Goal: Task Accomplishment & Management: Use online tool/utility

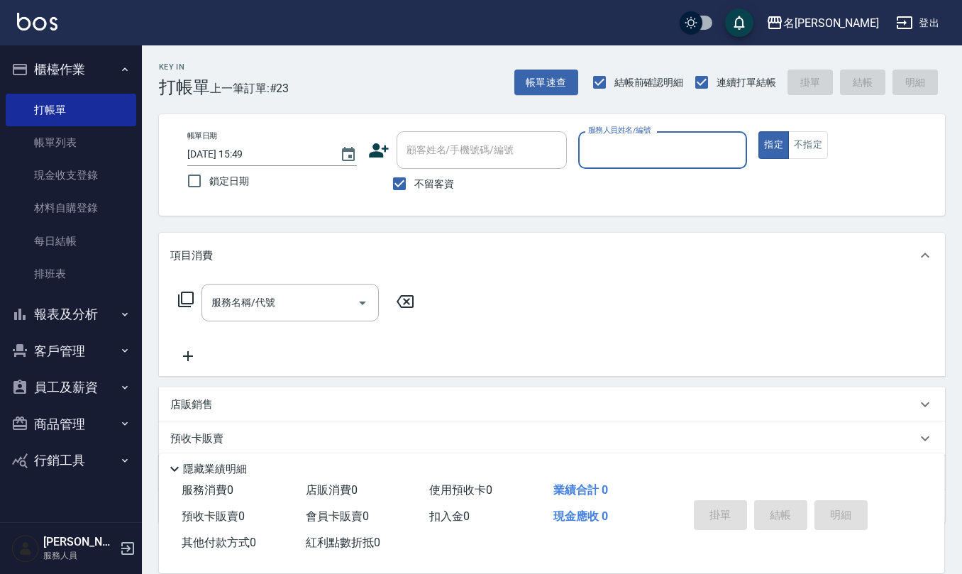
click at [758, 131] on button "指定" at bounding box center [773, 145] width 30 height 28
type button "true"
click at [650, 159] on input "服務人員姓名/編號" at bounding box center [662, 150] width 157 height 25
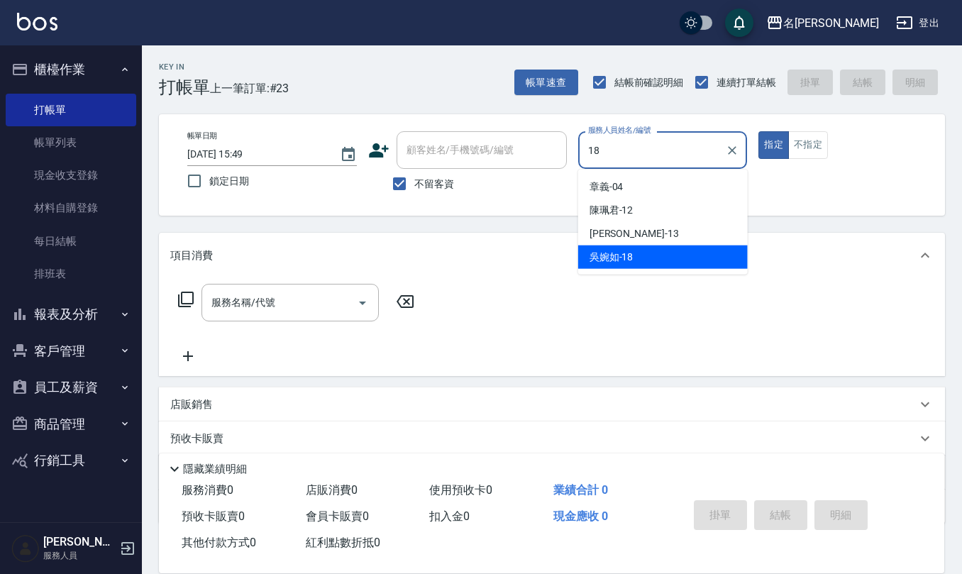
type input "[PERSON_NAME]-18"
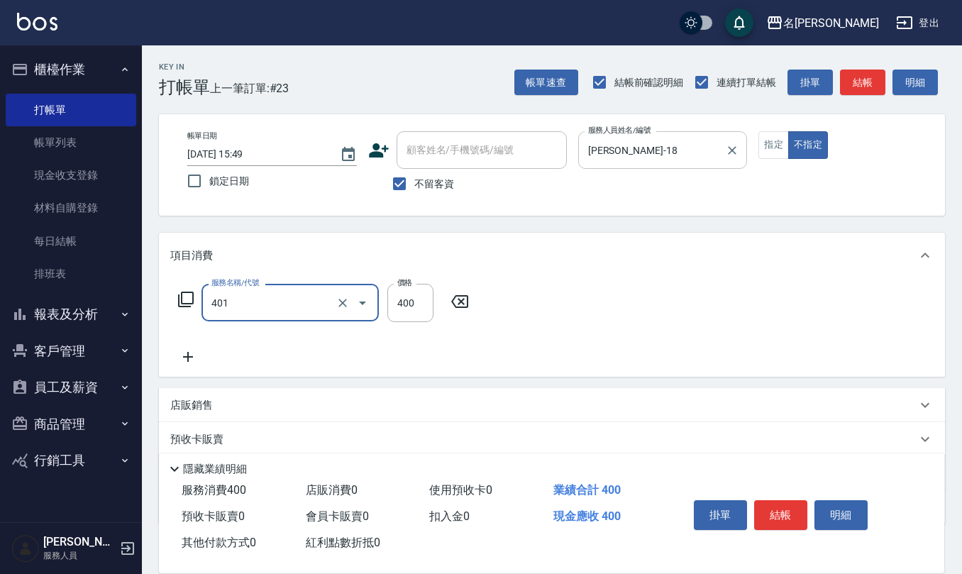
type input "剪髮(401)"
type input "150"
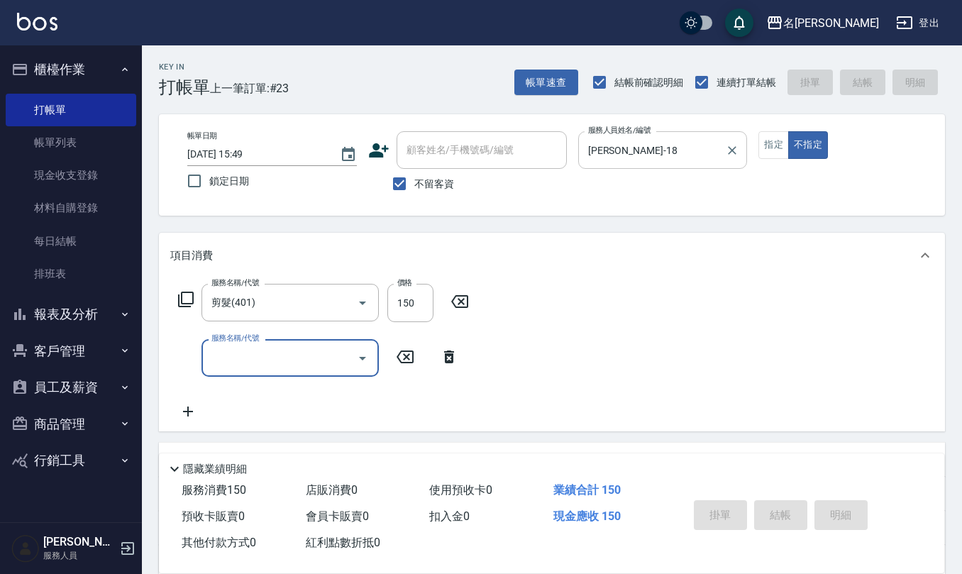
type input "[DATE] 16:52"
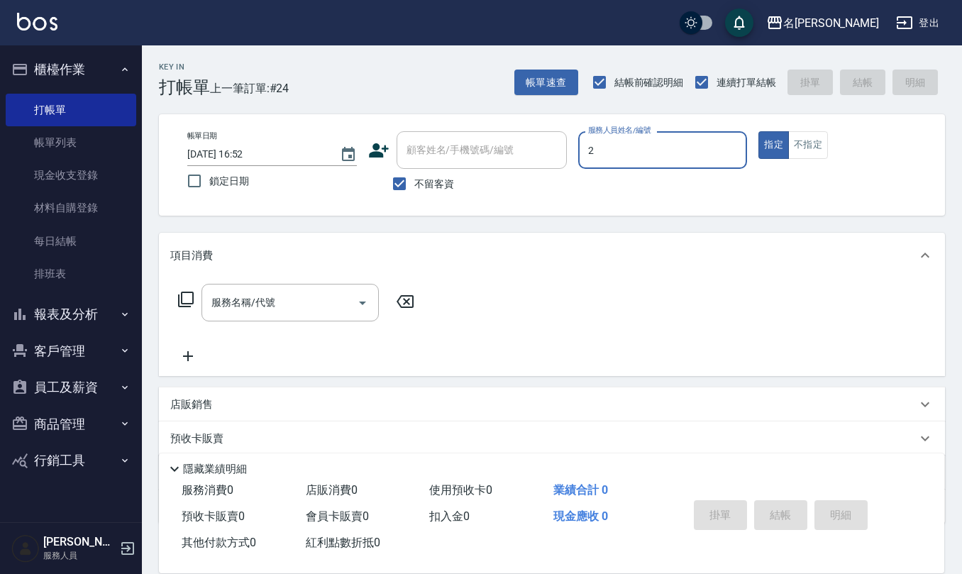
type input "黃慧敏-2"
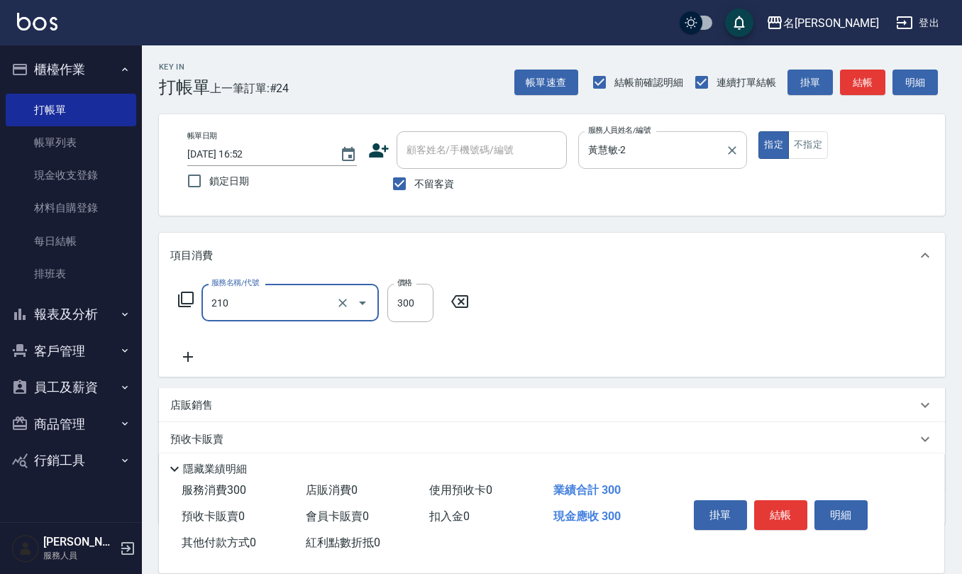
type input "歐娜洗髮精(210)"
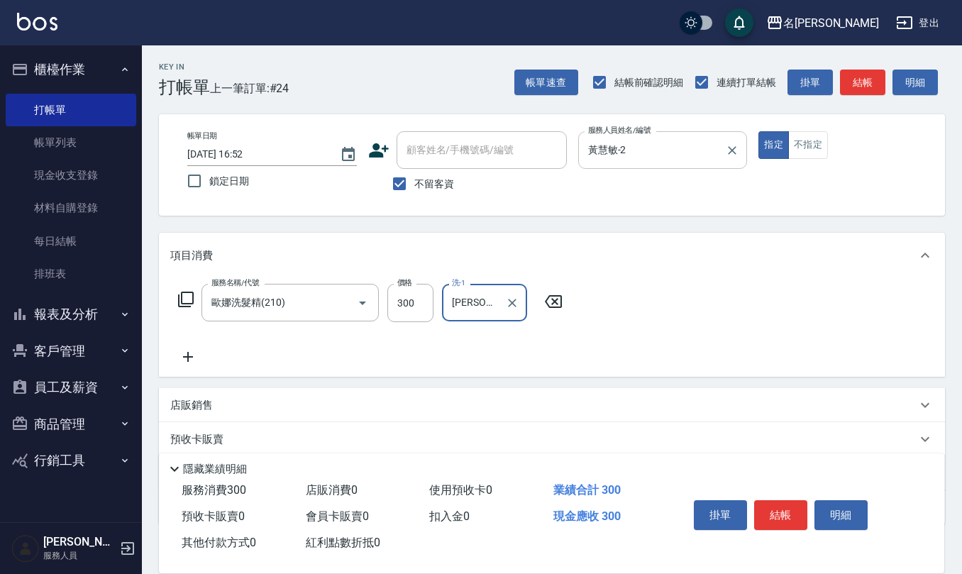
type input "[PERSON_NAME]橙-11"
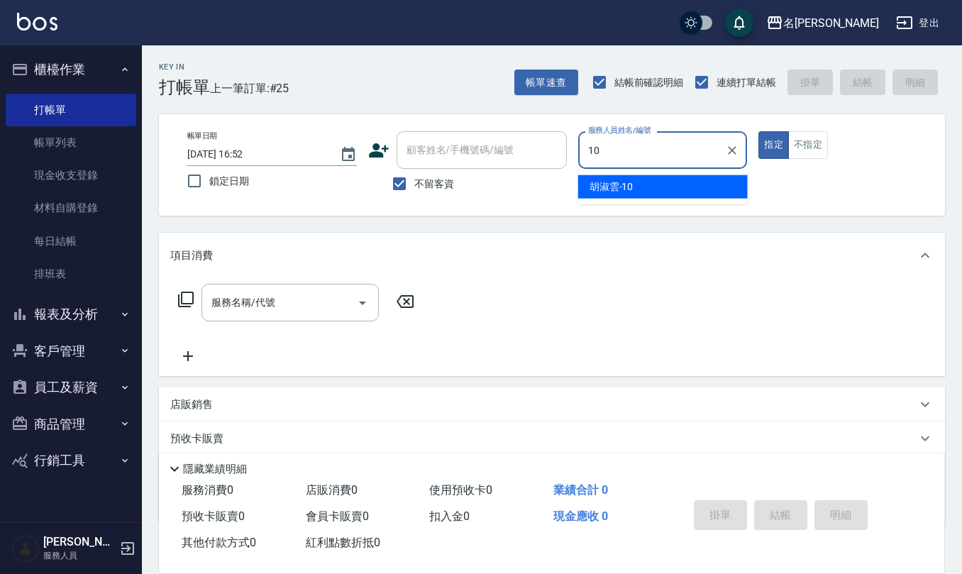
type input "[PERSON_NAME]-10"
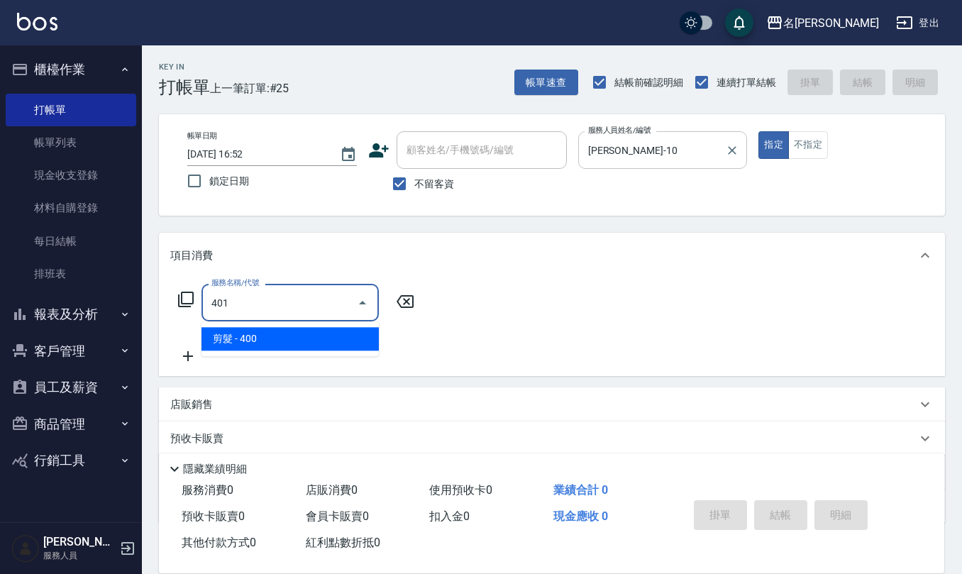
type input "剪髮(401)"
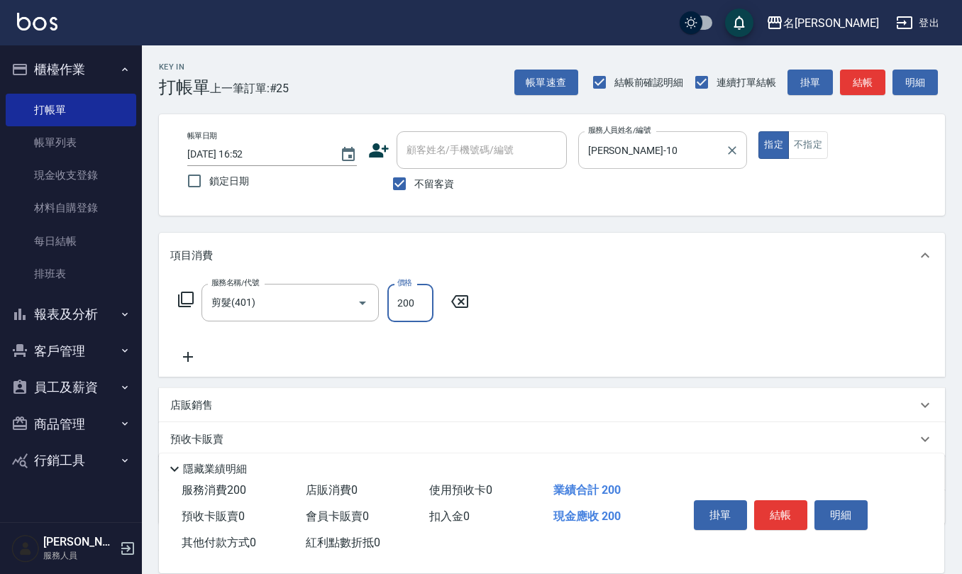
type input "200"
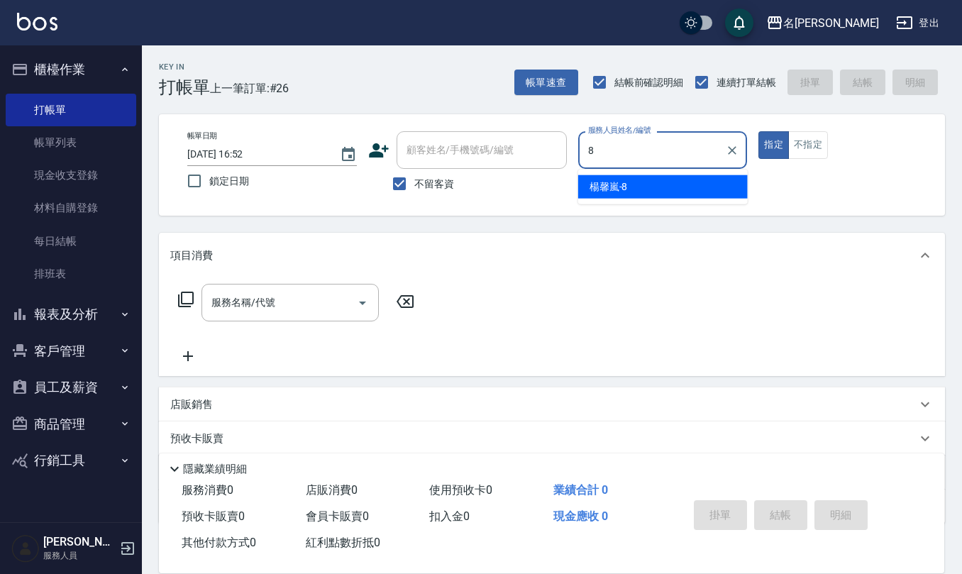
type input "[PERSON_NAME]-8"
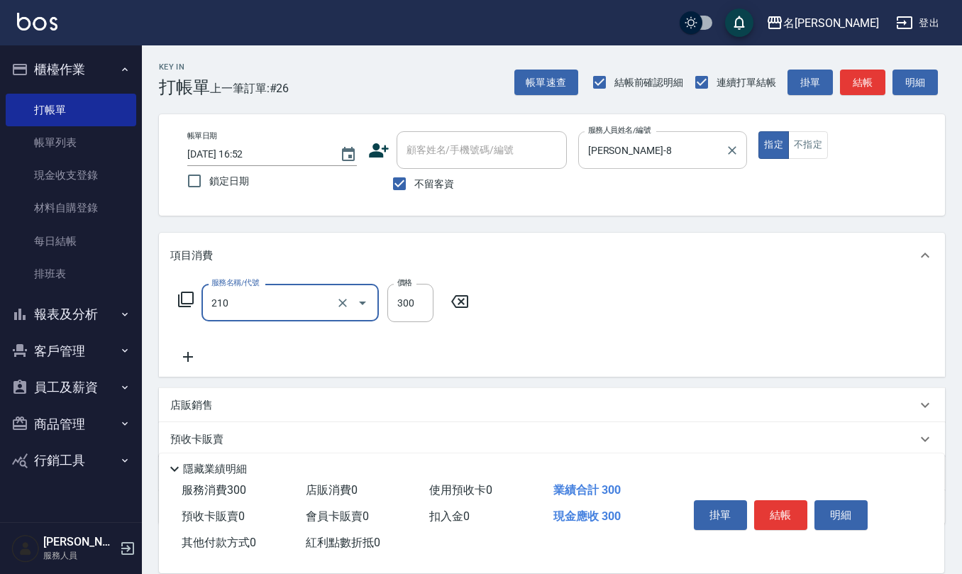
type input "歐娜洗髮精(210)"
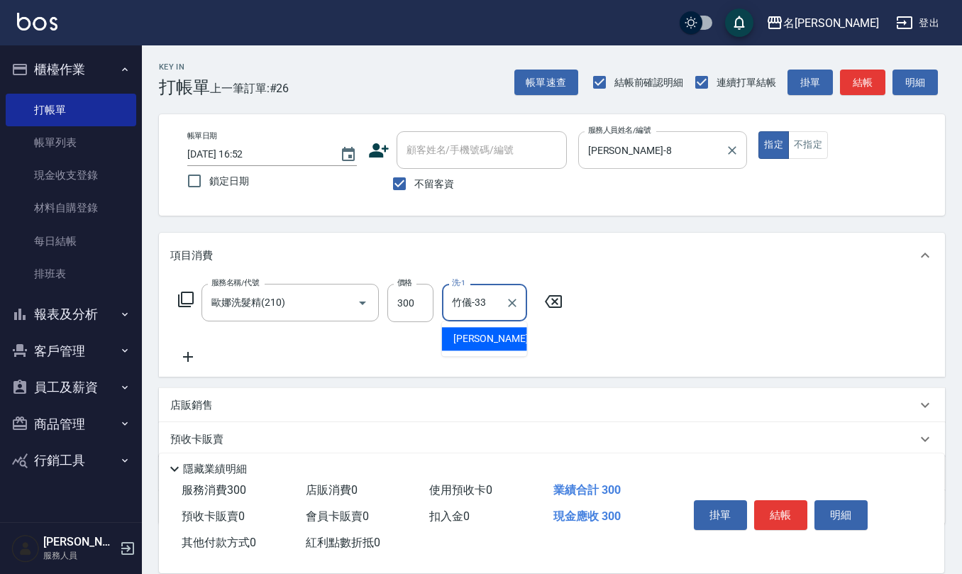
type input "竹儀-33"
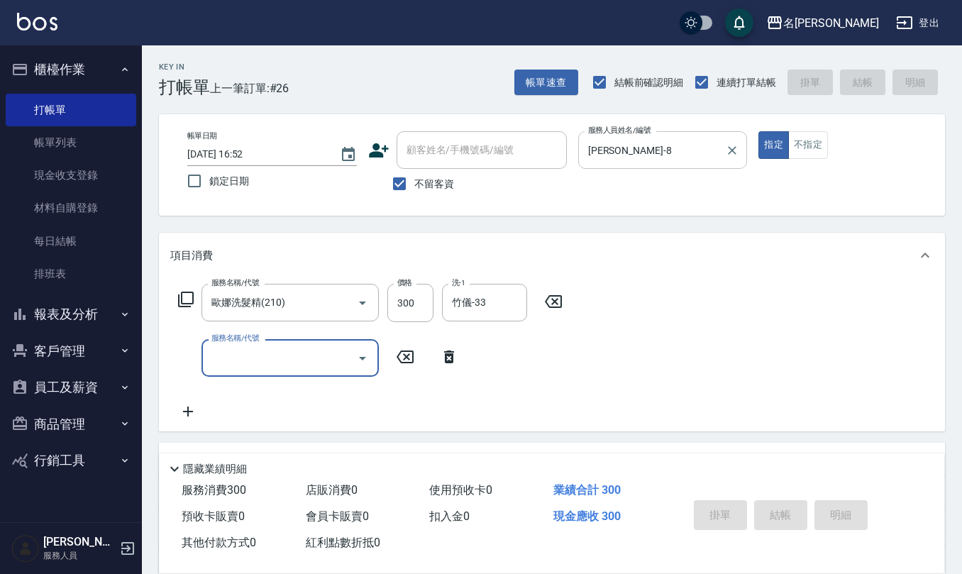
type input "[DATE] 16:53"
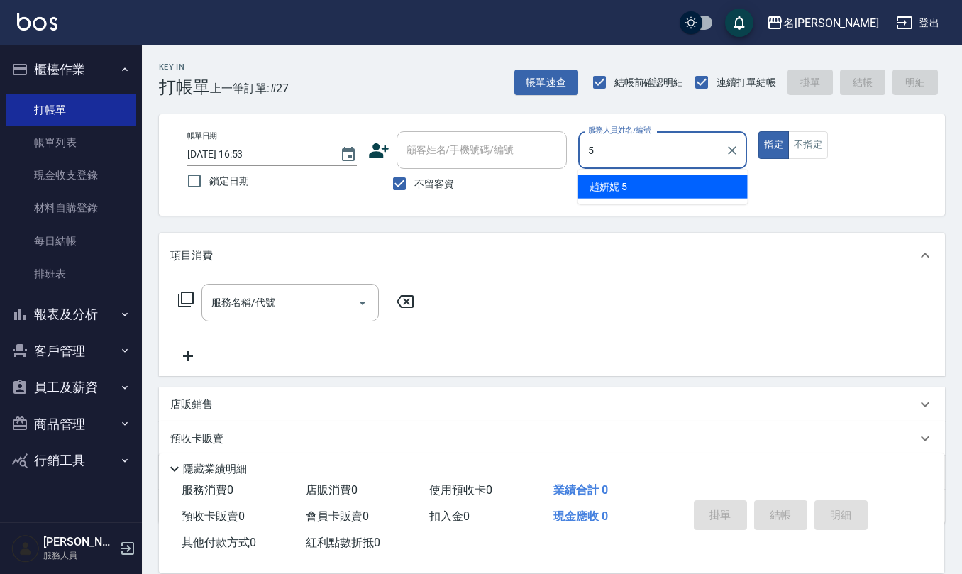
type input "[PERSON_NAME]5"
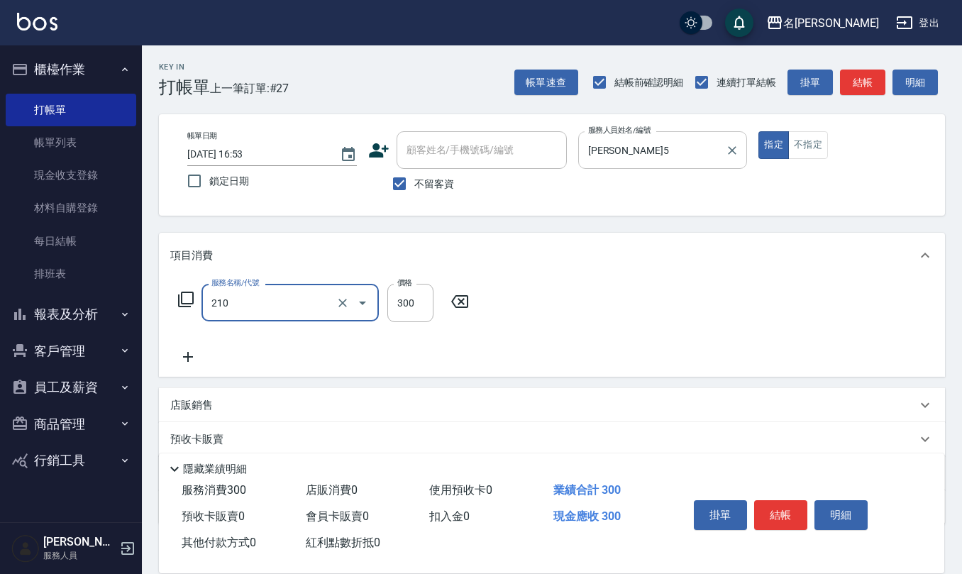
type input "歐娜洗髮精(210)"
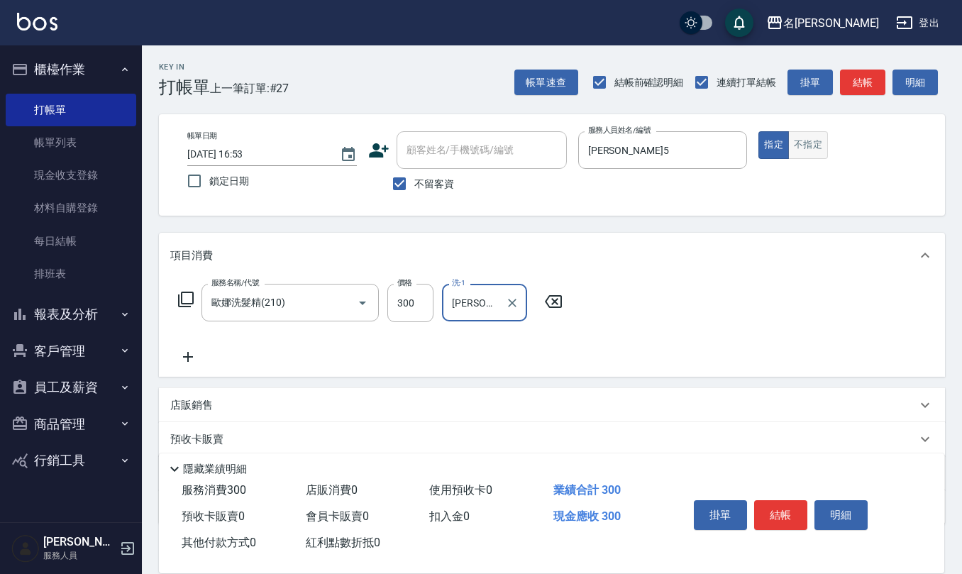
type input "[PERSON_NAME]5"
click at [820, 146] on button "不指定" at bounding box center [808, 145] width 40 height 28
type button "false"
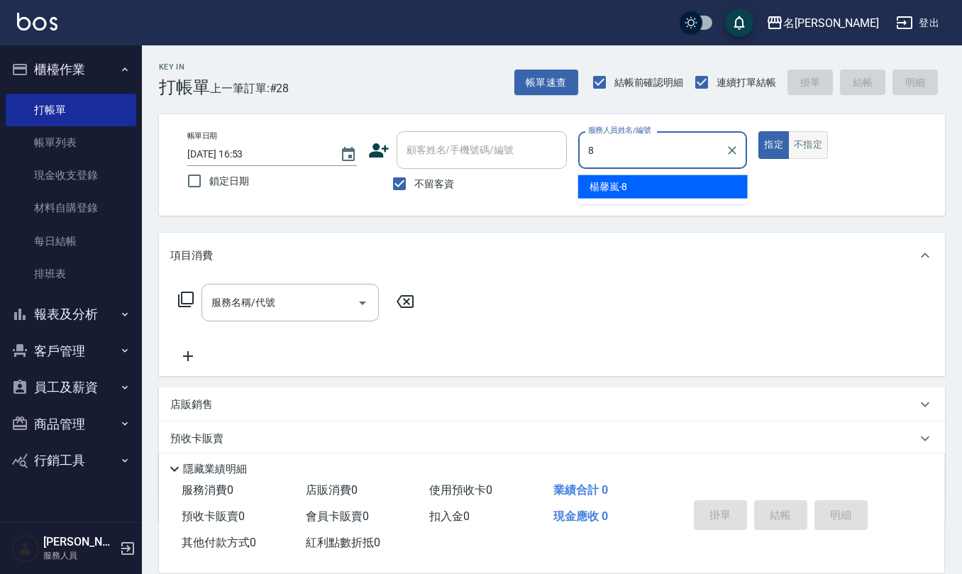
type input "[PERSON_NAME]-8"
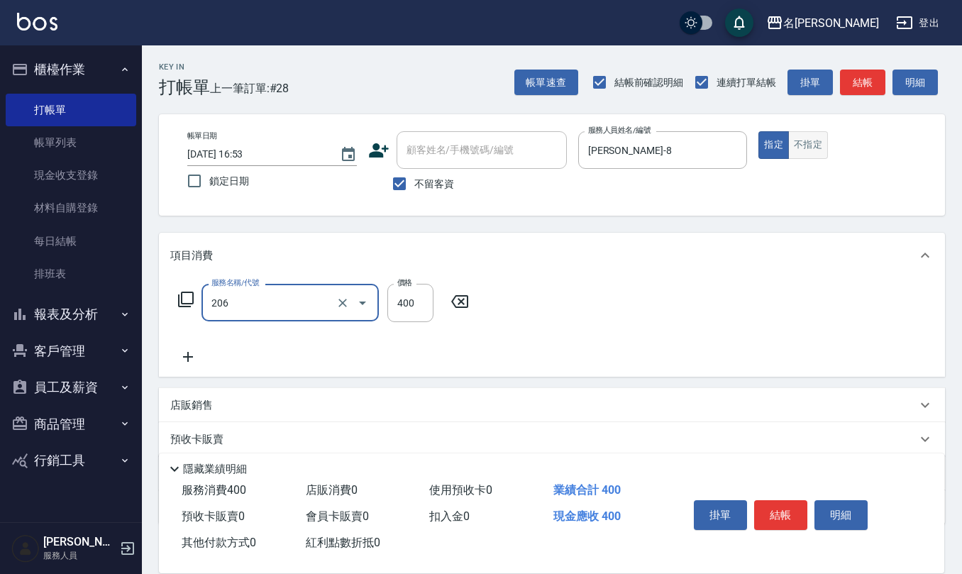
type input "健康洗(206)"
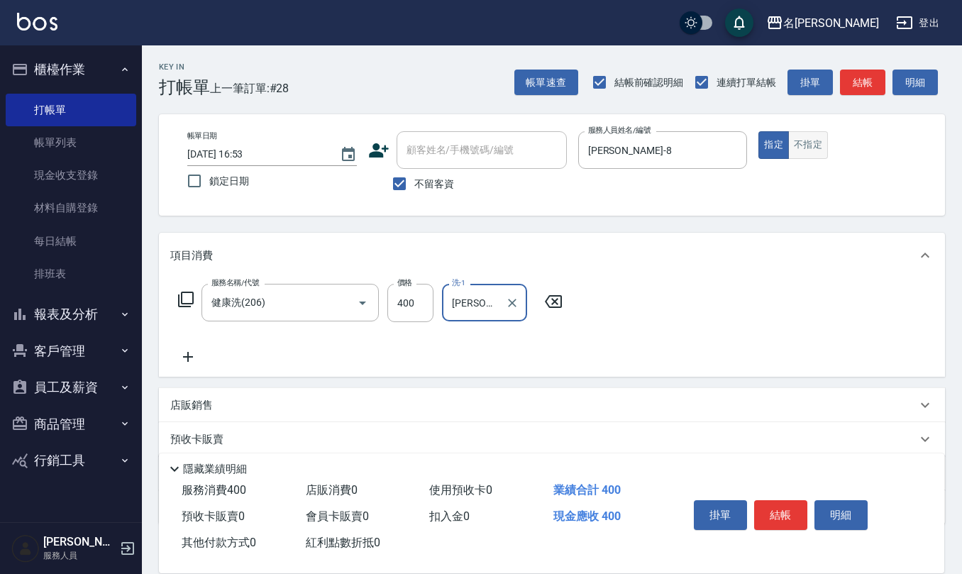
type input "[PERSON_NAME]-28"
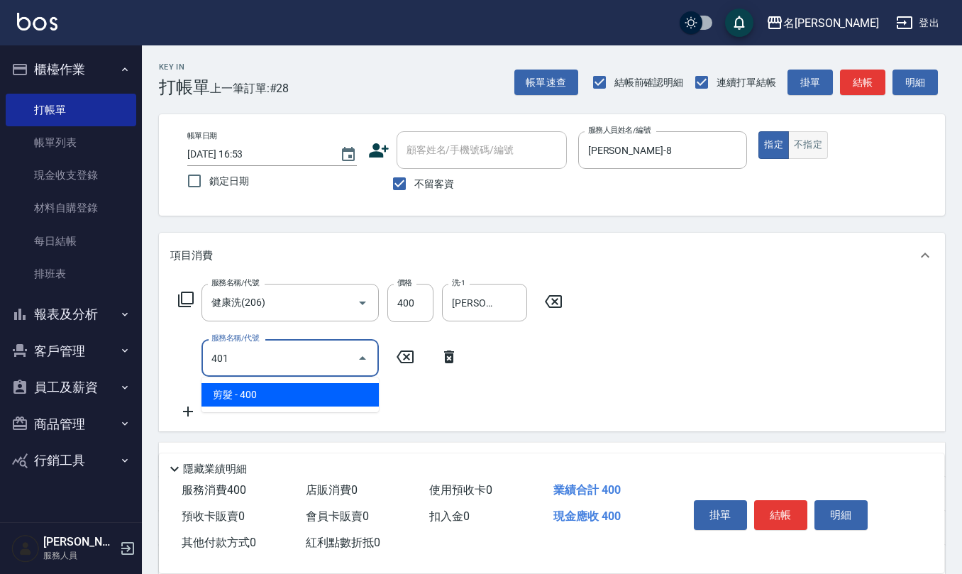
type input "剪髮(401)"
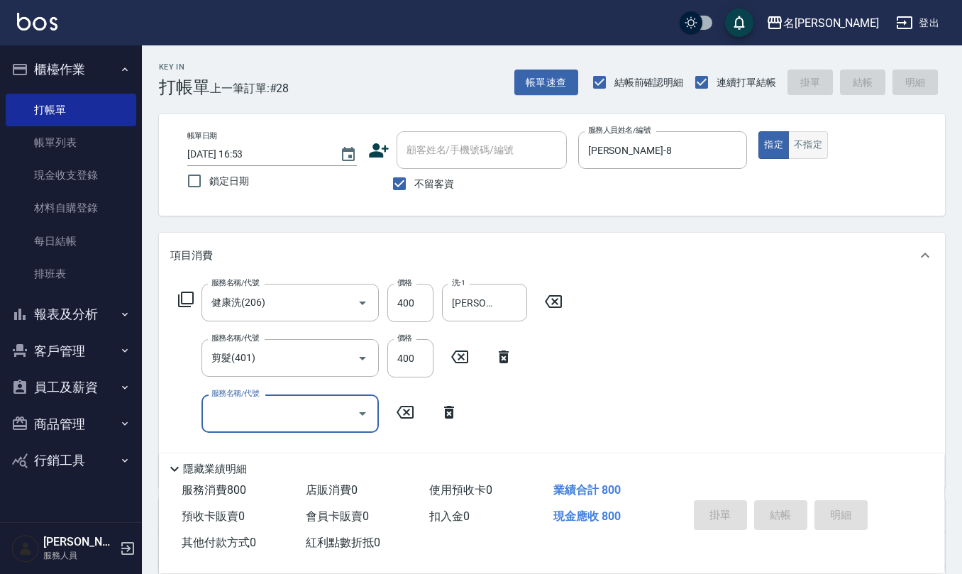
type input "[DATE] 16:54"
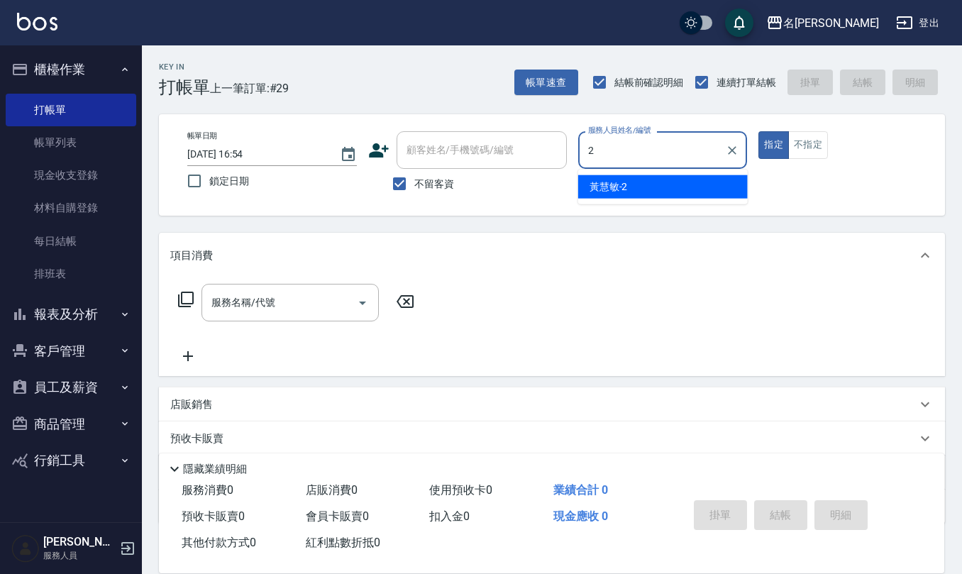
type input "黃慧敏-2"
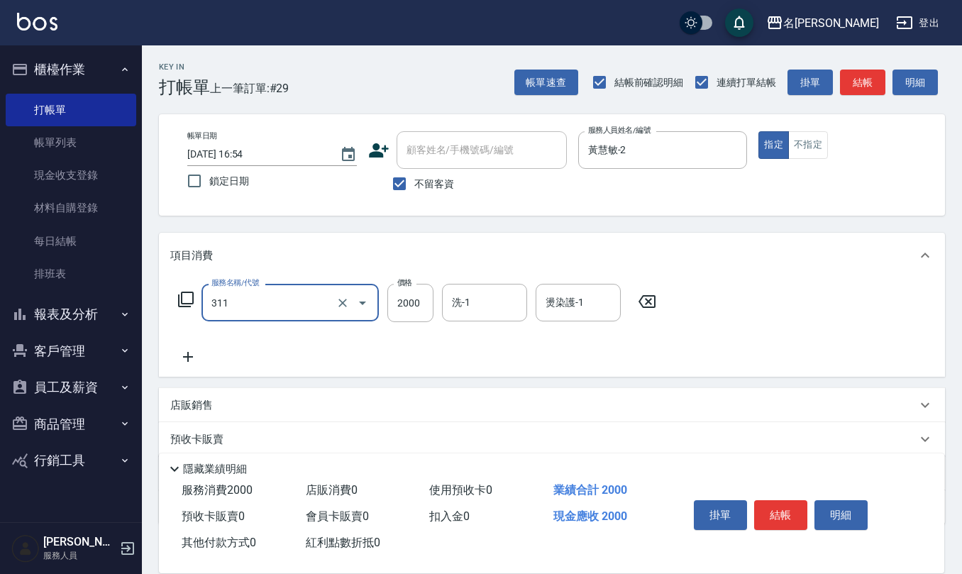
type input "生化離子燙2000(311)"
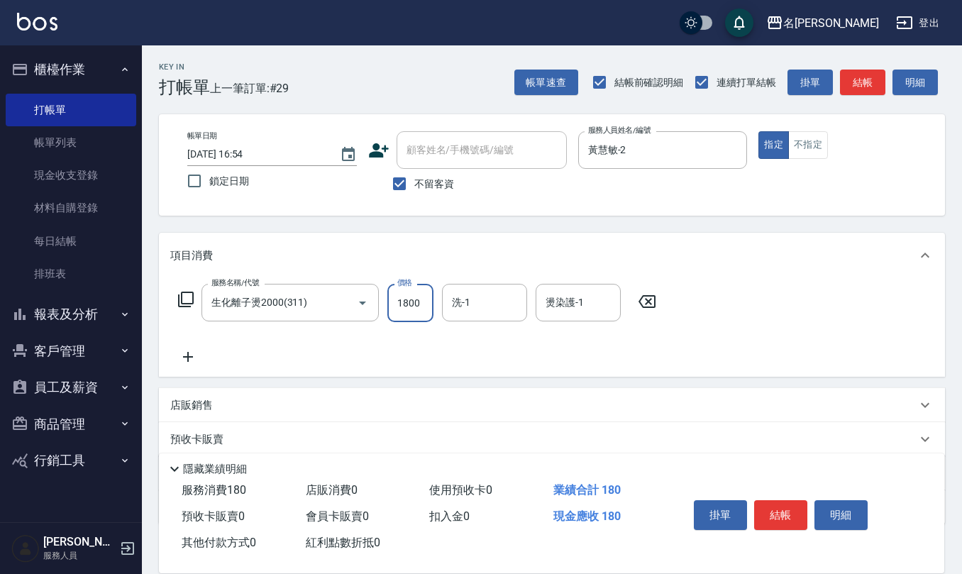
type input "1800"
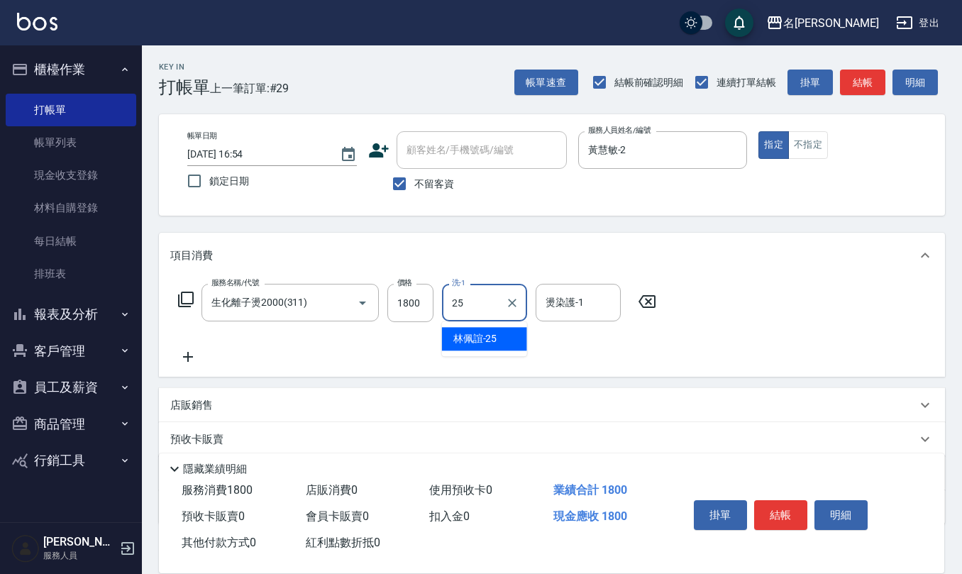
type input "[PERSON_NAME]-25"
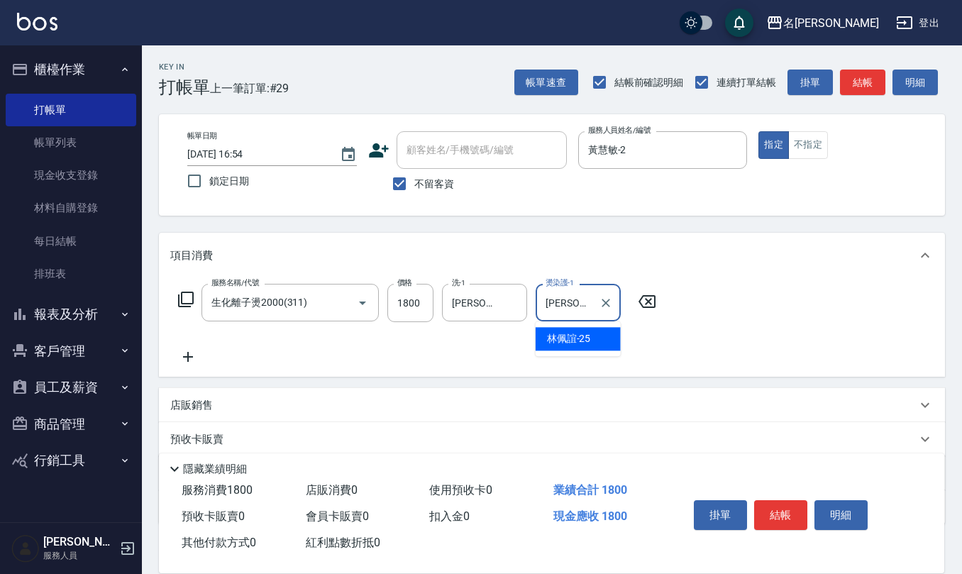
type input "[PERSON_NAME]-25"
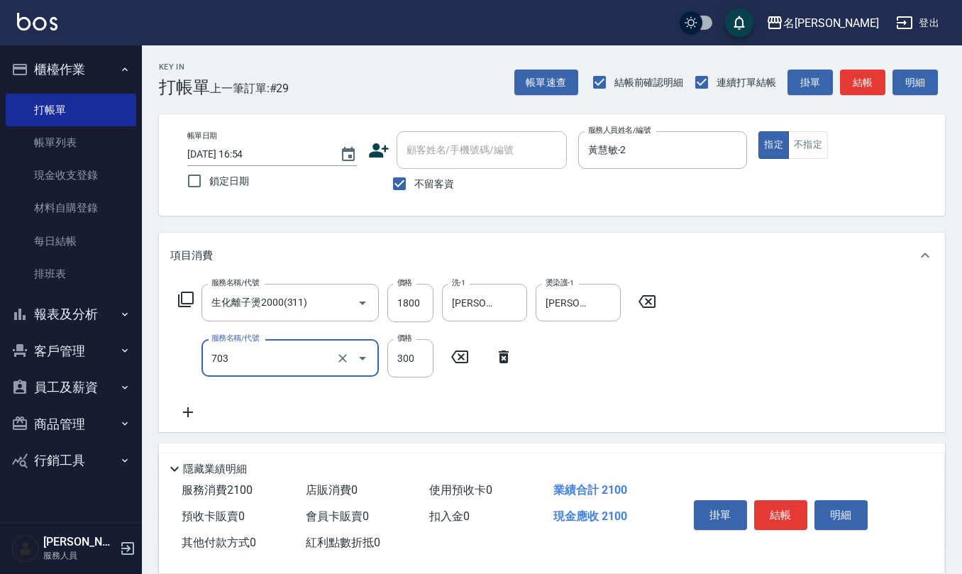
type input "(1236)設計師(703)"
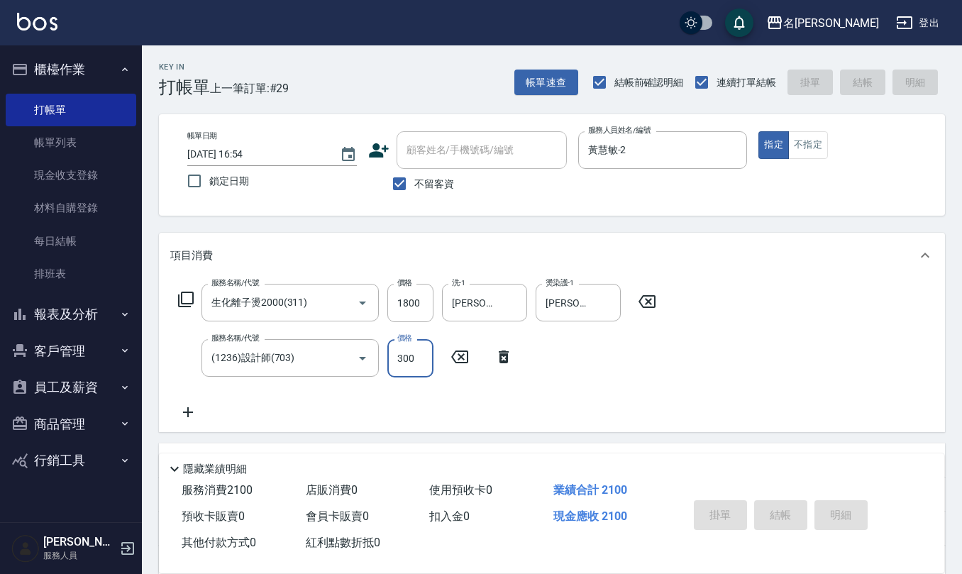
type input "[DATE] 17:02"
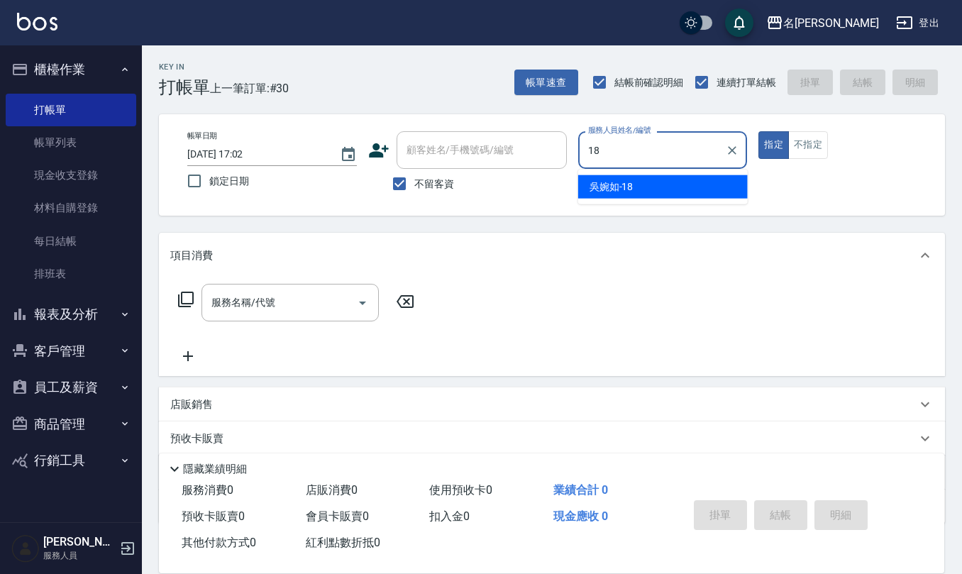
type input "[PERSON_NAME]-18"
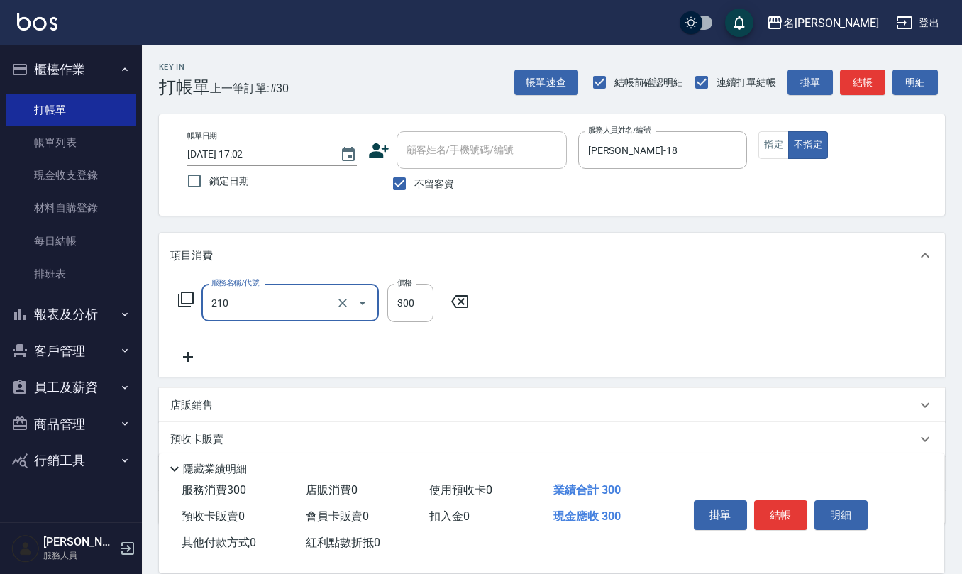
type input "歐娜洗髮精(210)"
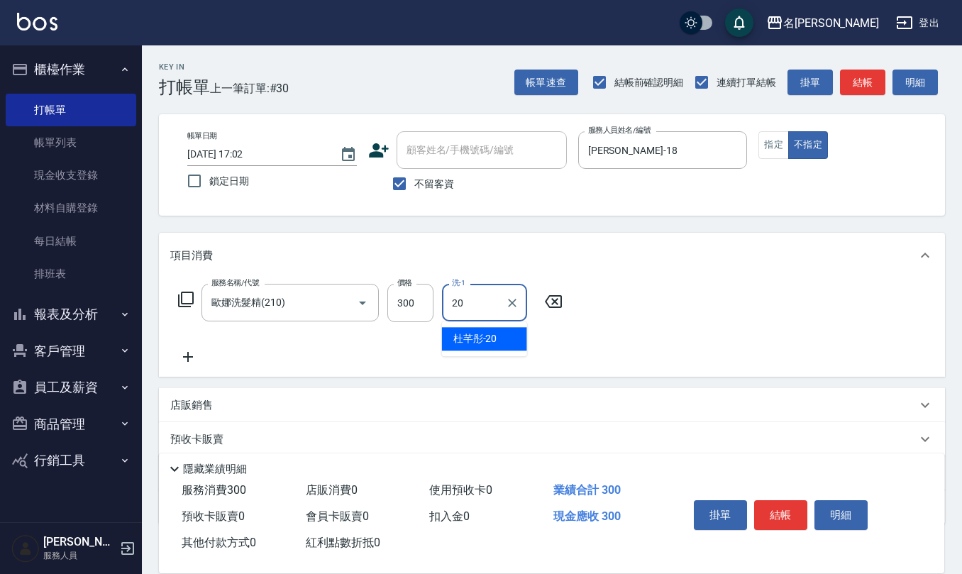
type input "[PERSON_NAME]-20"
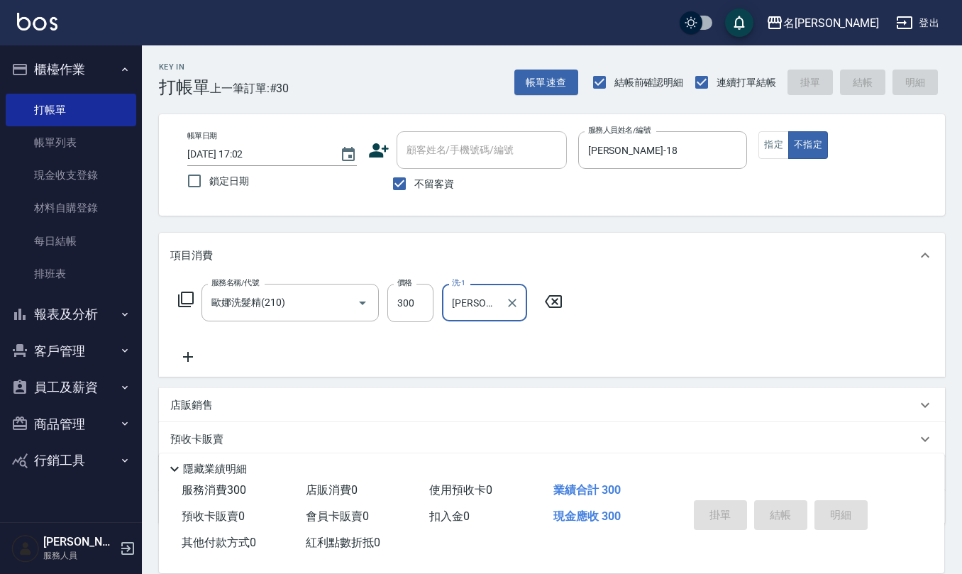
type input "[DATE] 17:03"
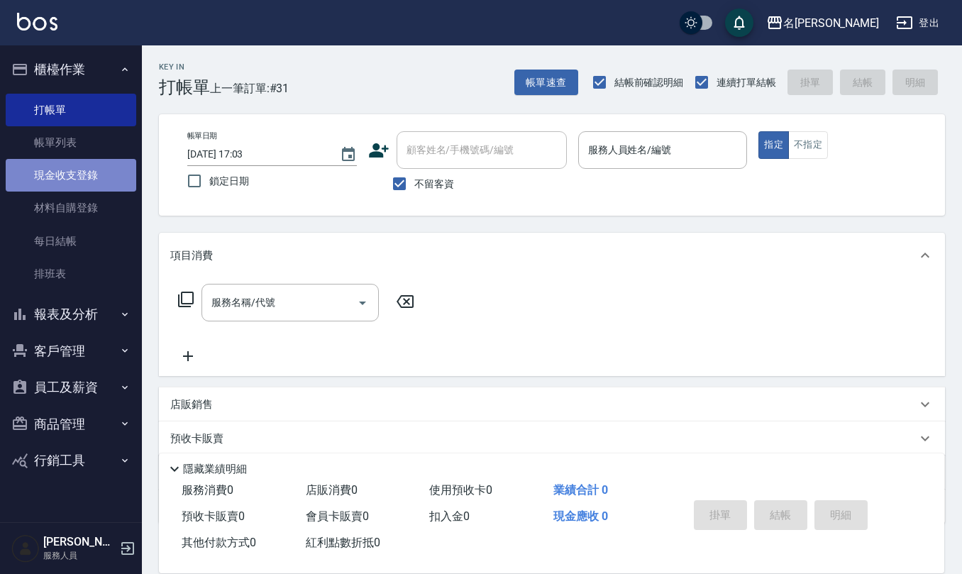
click at [91, 176] on link "現金收支登錄" at bounding box center [71, 175] width 130 height 33
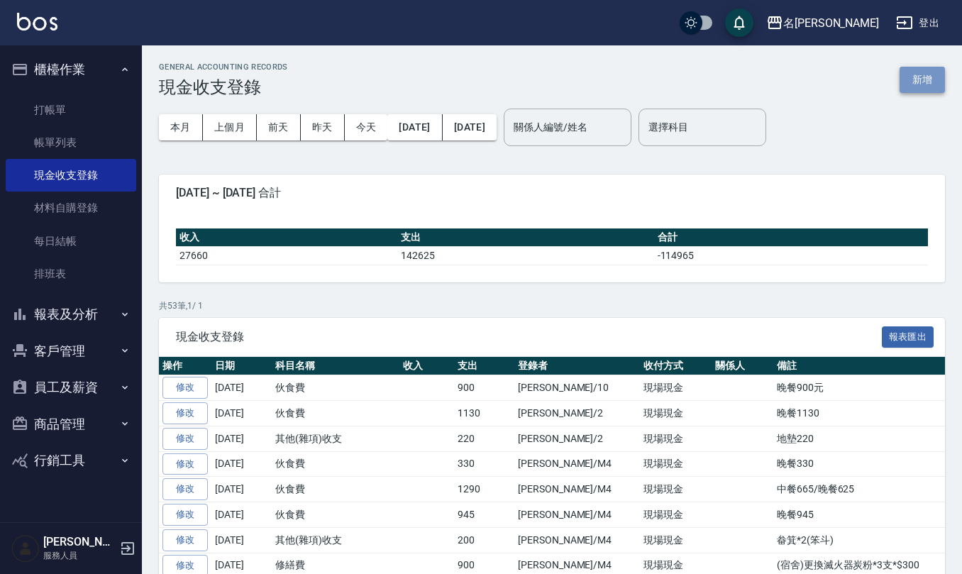
click at [913, 75] on button "新增" at bounding box center [921, 80] width 45 height 26
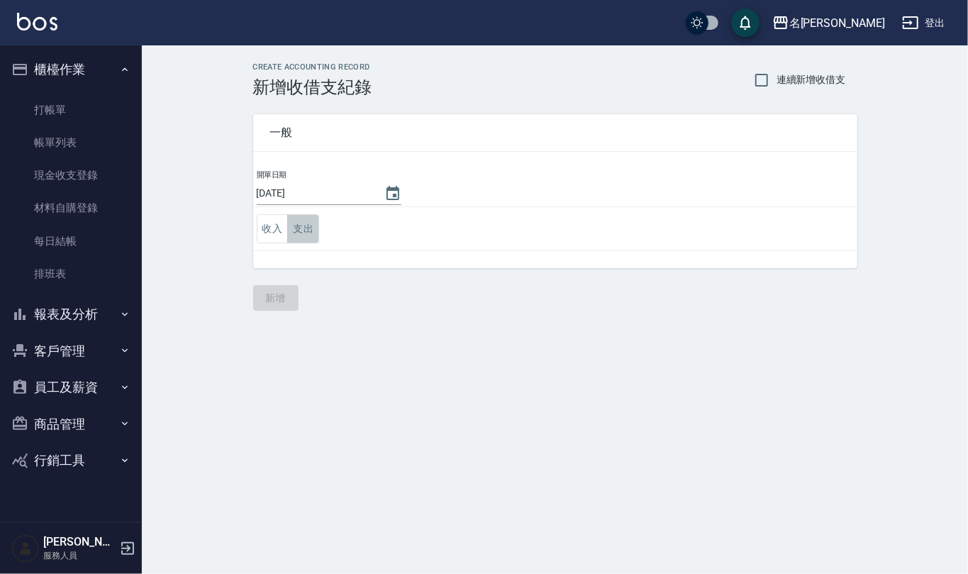
click at [296, 231] on button "支出" at bounding box center [303, 228] width 32 height 29
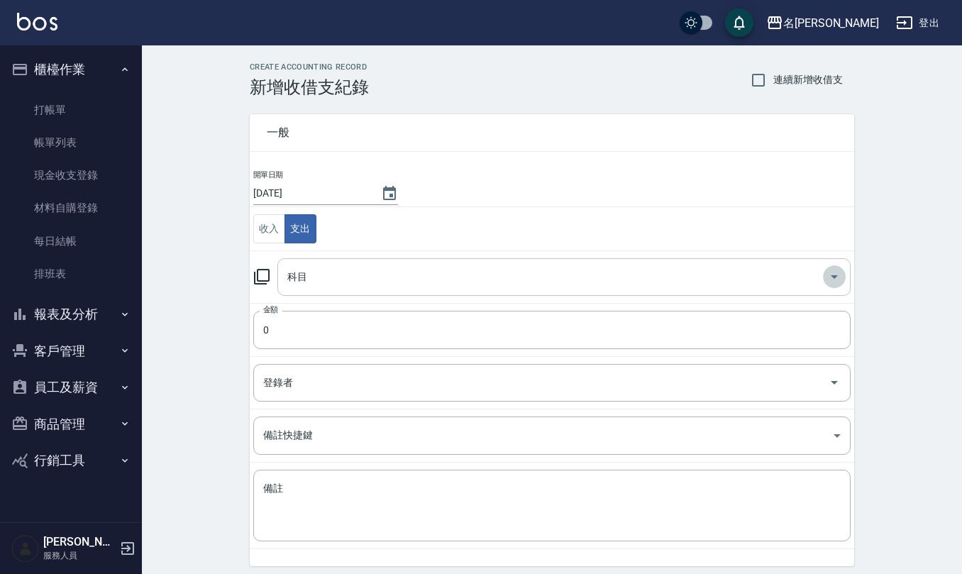
click at [840, 282] on icon "Open" at bounding box center [833, 276] width 17 height 17
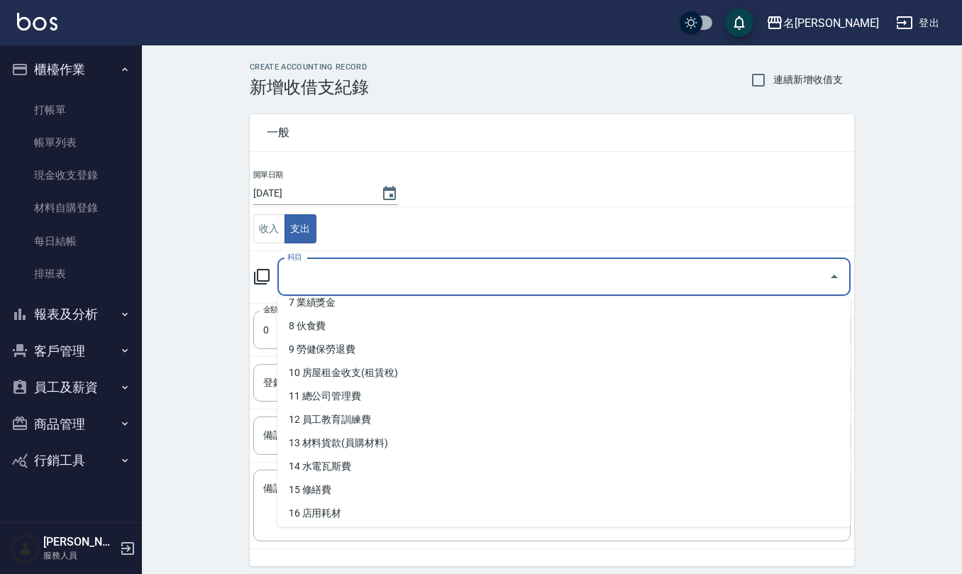
scroll to position [189, 0]
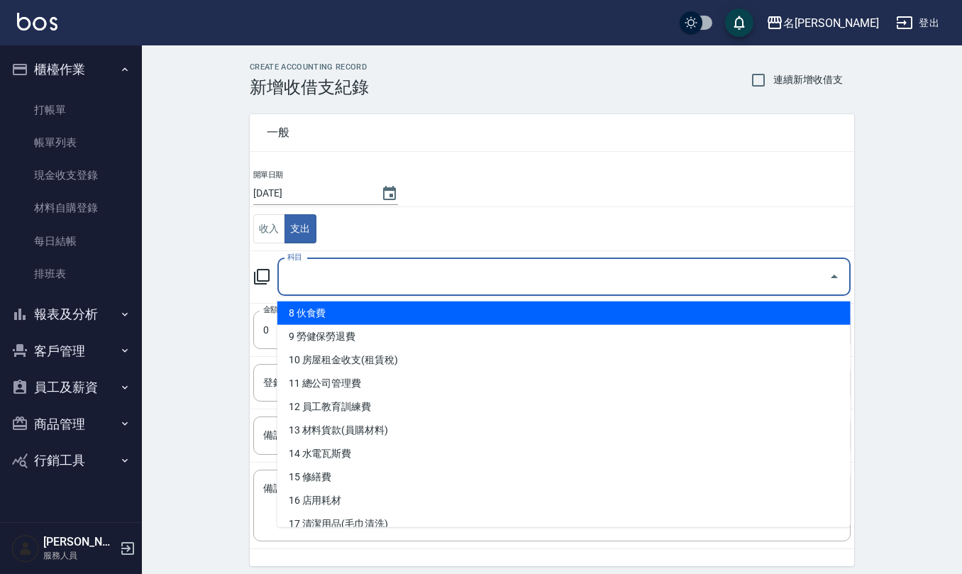
click at [361, 305] on li "8 伙食費" at bounding box center [563, 312] width 573 height 23
type input "8 伙食費"
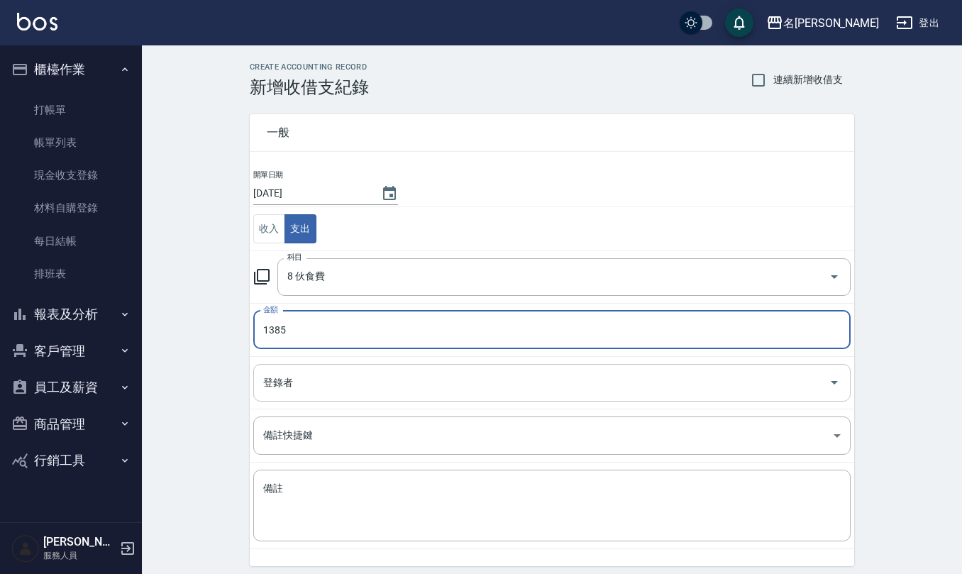
click at [837, 380] on icon "Open" at bounding box center [833, 382] width 17 height 17
type input "1385"
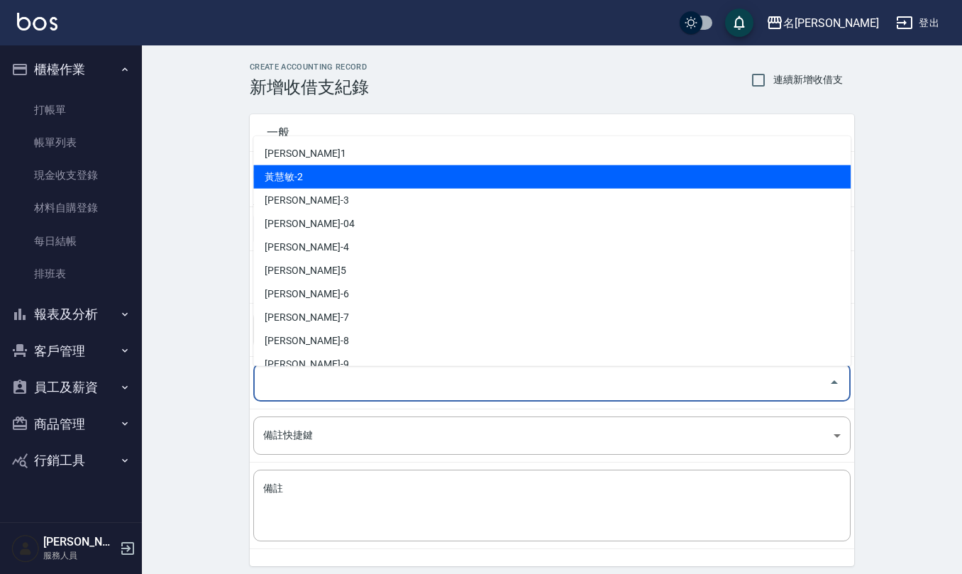
click at [461, 174] on li "黃慧敏-2" at bounding box center [551, 176] width 597 height 23
type input "黃慧敏-2"
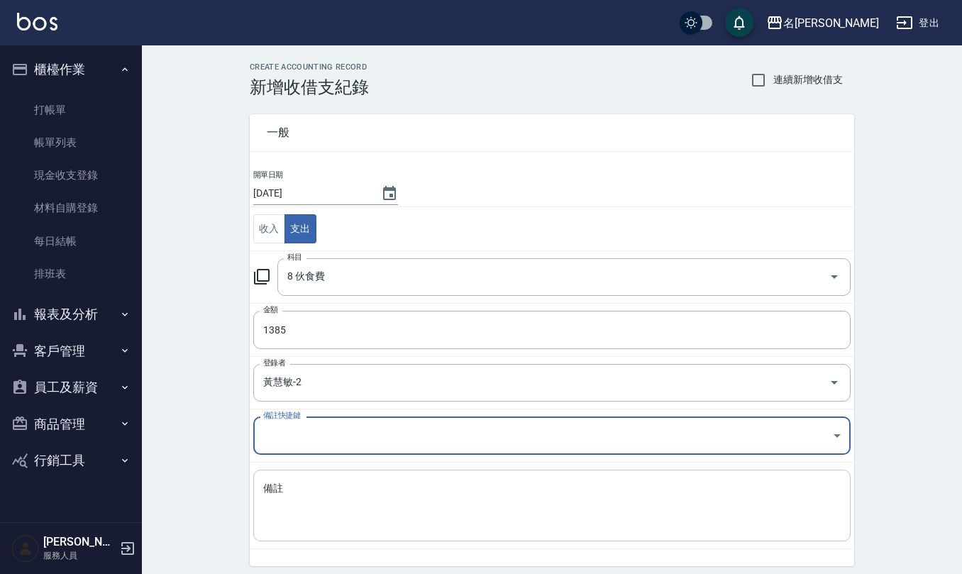
click at [397, 495] on textarea "備註" at bounding box center [551, 506] width 577 height 48
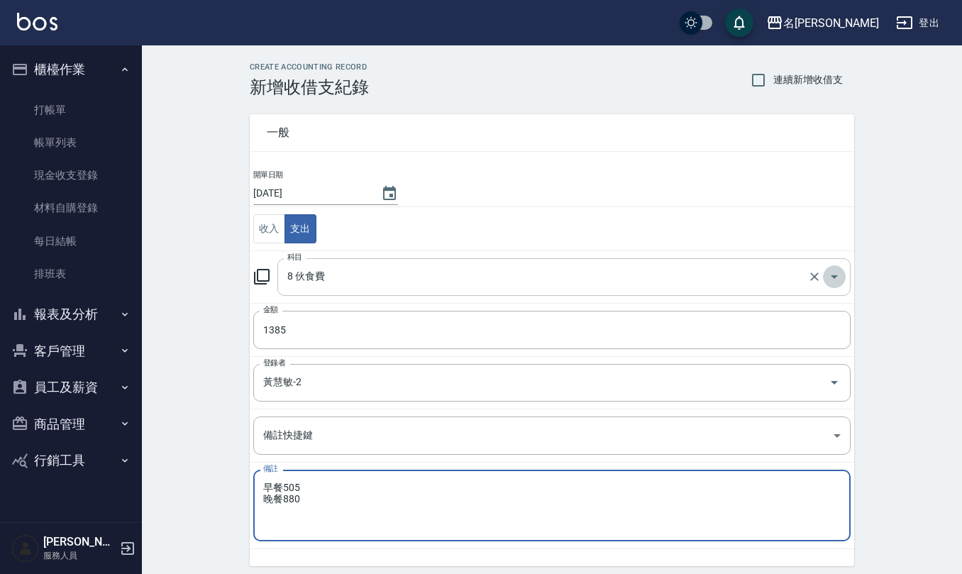
click at [832, 282] on icon "Open" at bounding box center [833, 276] width 17 height 17
type textarea "早餐505 晚餐880"
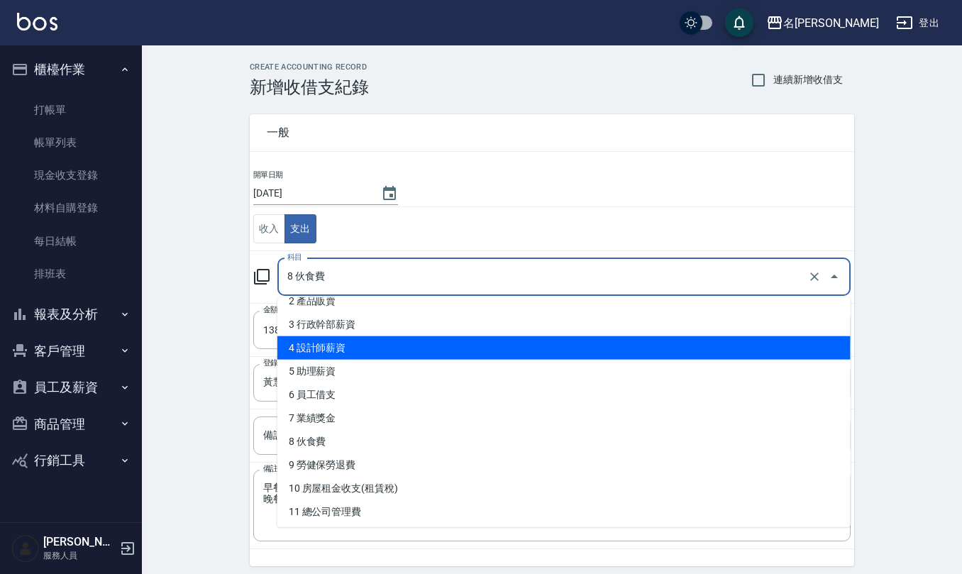
scroll to position [94, 0]
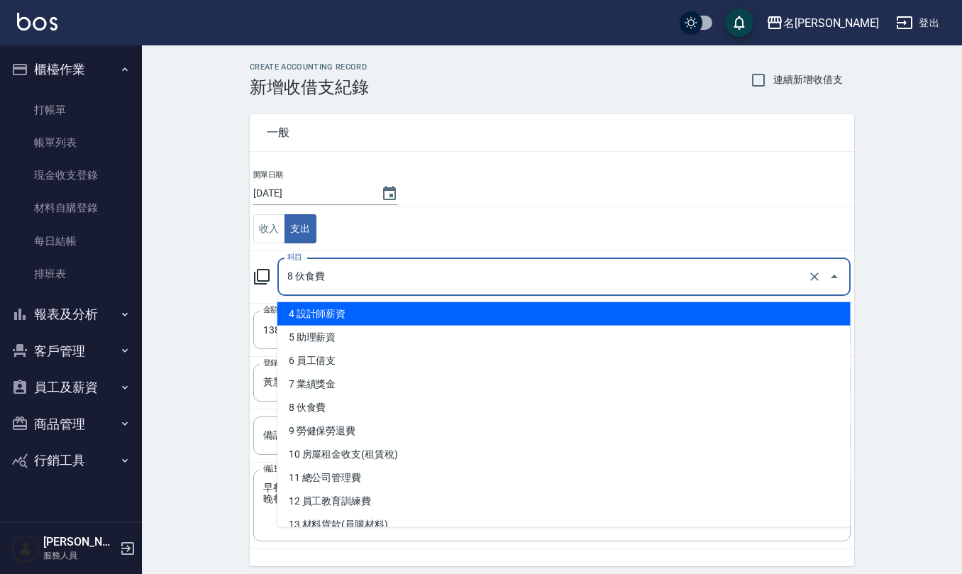
click at [707, 279] on input "8 伙食費" at bounding box center [544, 277] width 521 height 25
click at [827, 272] on icon "Close" at bounding box center [833, 276] width 17 height 17
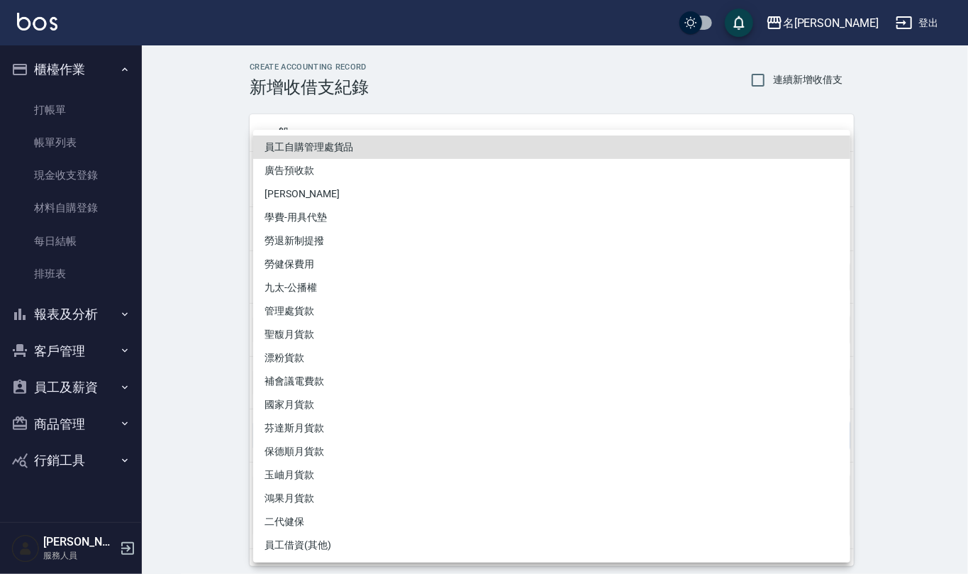
click at [833, 438] on body "名留仁二 登出 櫃檯作業 打帳單 帳單列表 現金收支登錄 材料自購登錄 每日結帳 排班表 報表及分析 報表目錄 店家區間累計表 店家日報表 互助日報表 互助月…" at bounding box center [484, 313] width 968 height 626
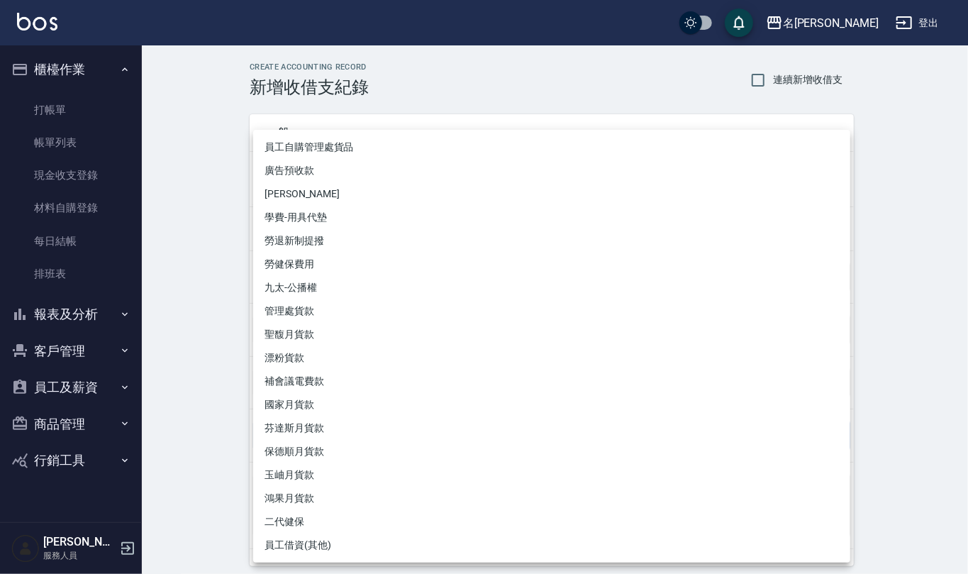
click at [899, 366] on div at bounding box center [484, 287] width 968 height 574
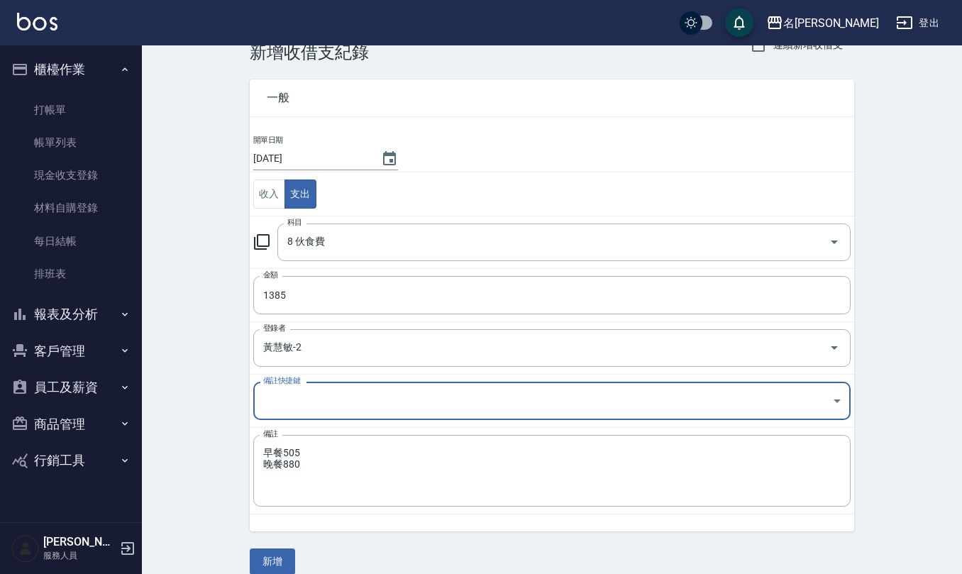
scroll to position [54, 0]
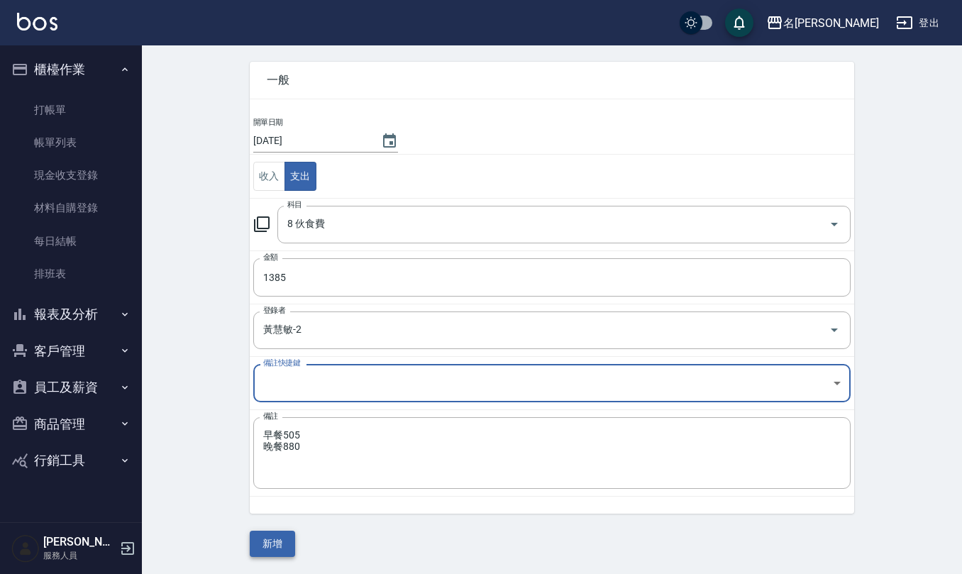
click at [279, 545] on button "新增" at bounding box center [272, 543] width 45 height 26
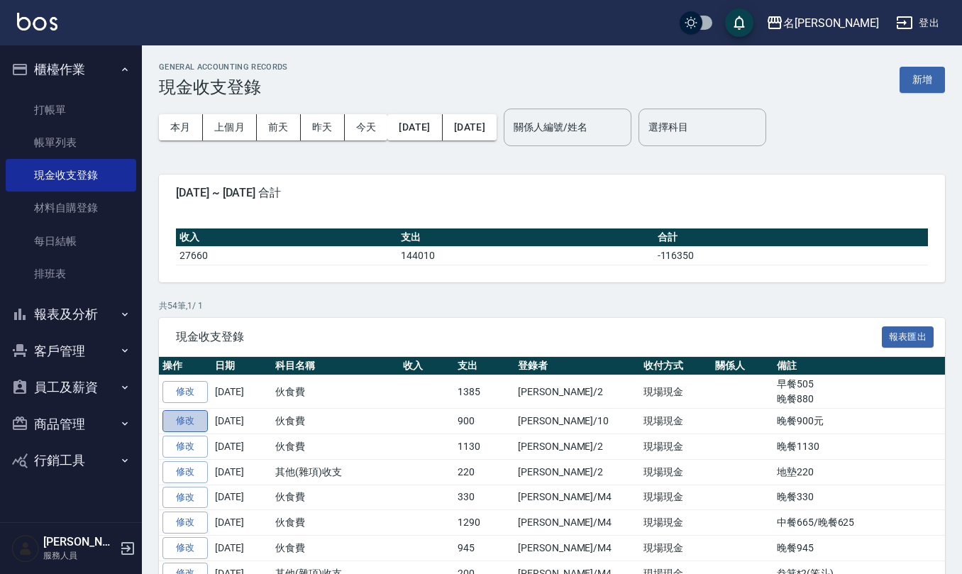
click at [200, 421] on link "修改" at bounding box center [184, 421] width 45 height 22
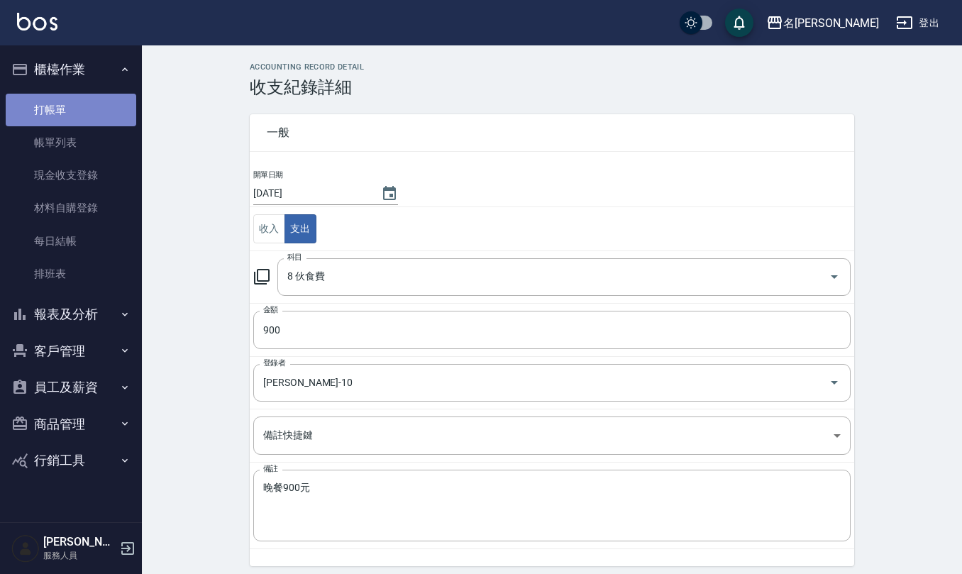
click at [60, 99] on link "打帳單" at bounding box center [71, 110] width 130 height 33
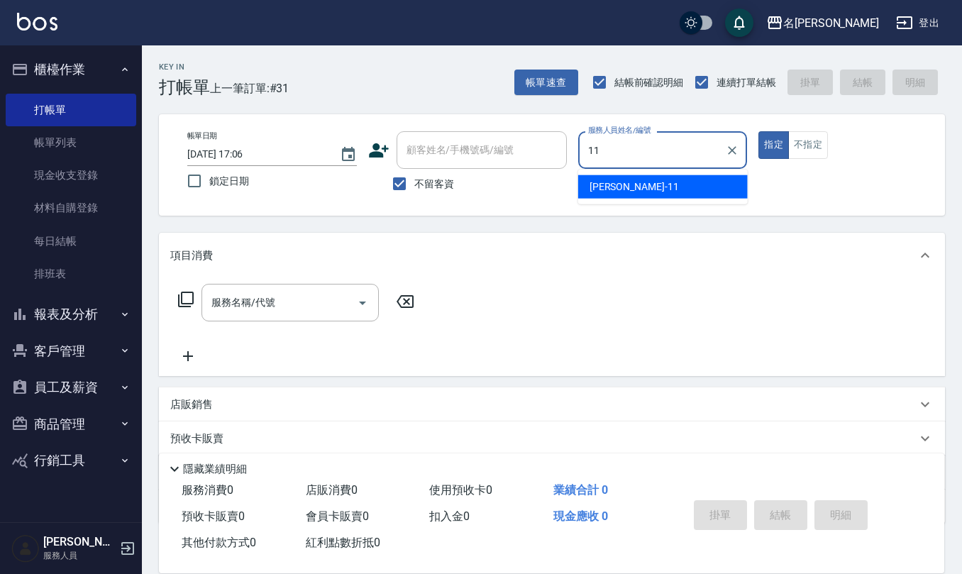
type input "[PERSON_NAME]橙-11"
type button "true"
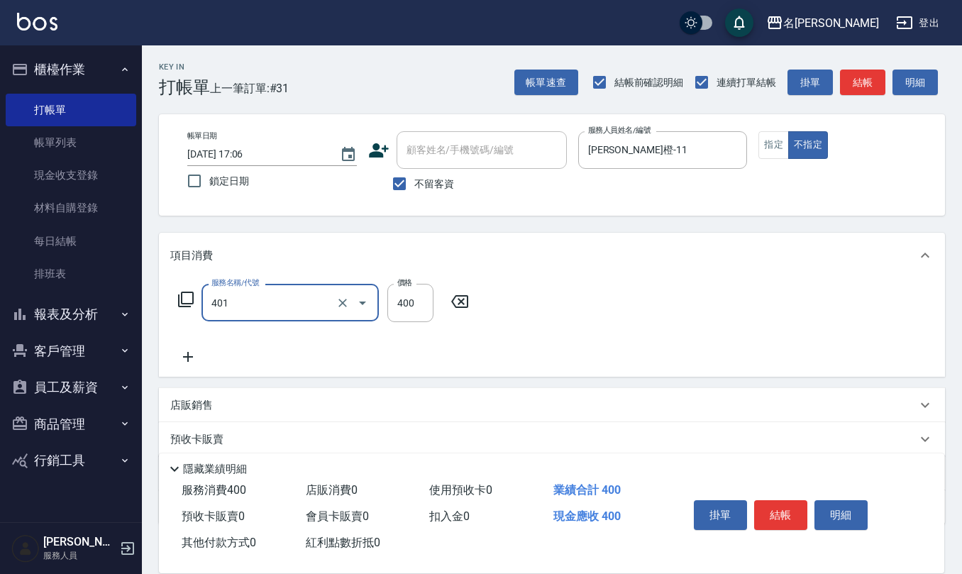
type input "剪髮(401)"
type input "200"
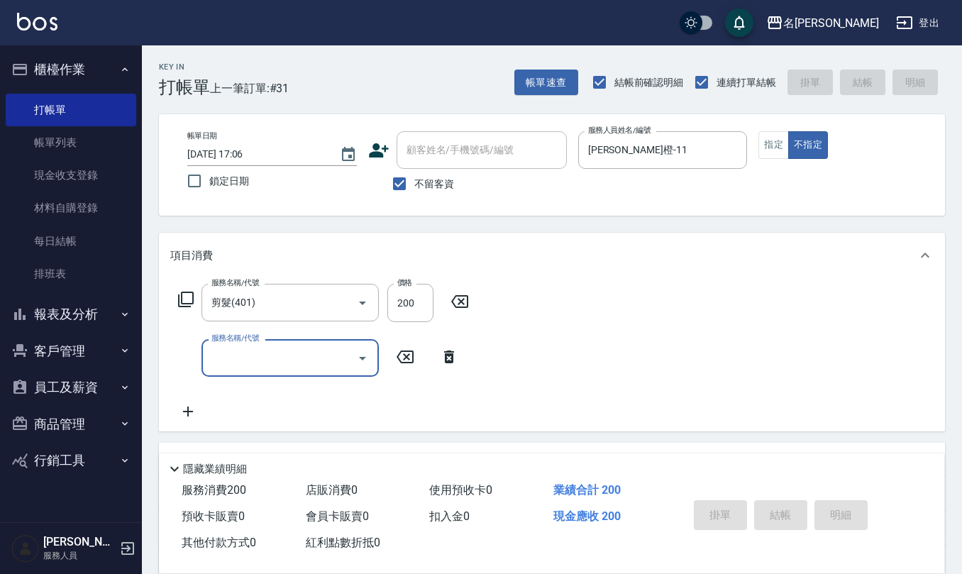
type input "[DATE] 17:07"
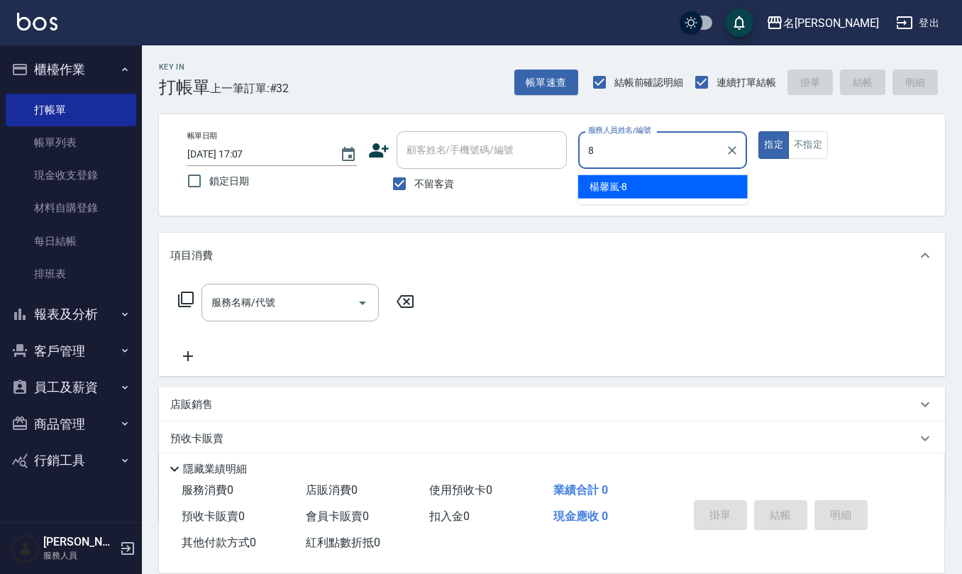
type input "[PERSON_NAME]-8"
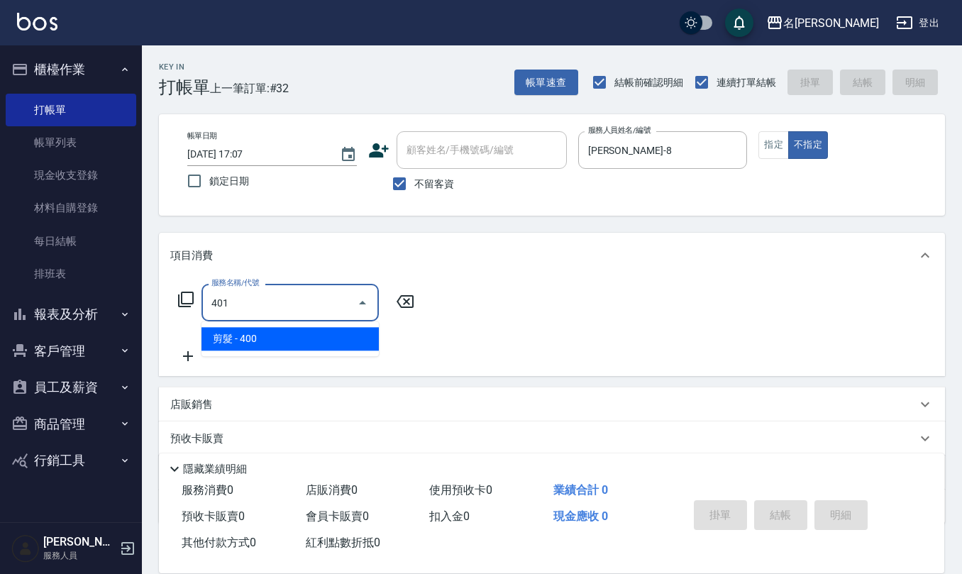
type input "剪髮(401)"
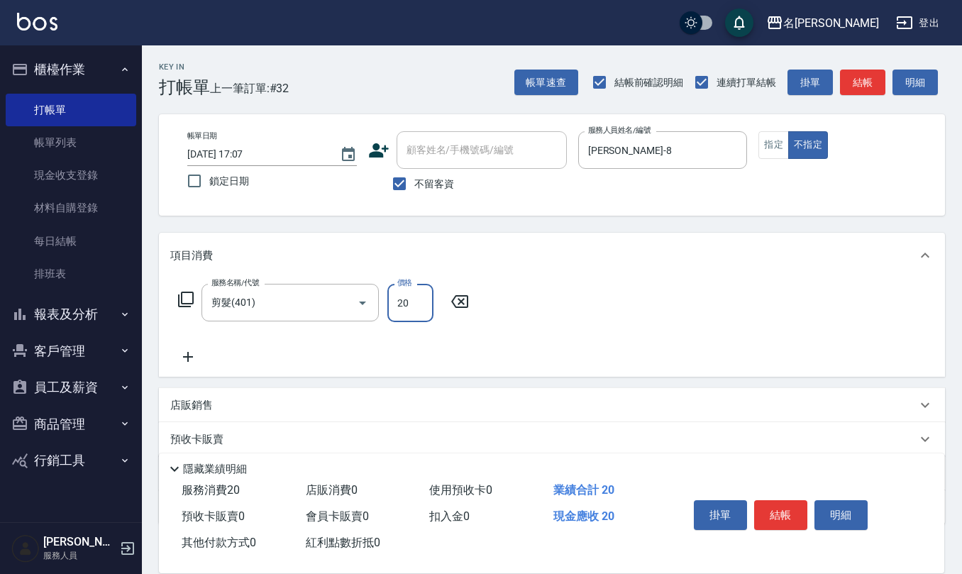
type input "200"
